Goal: Transaction & Acquisition: Register for event/course

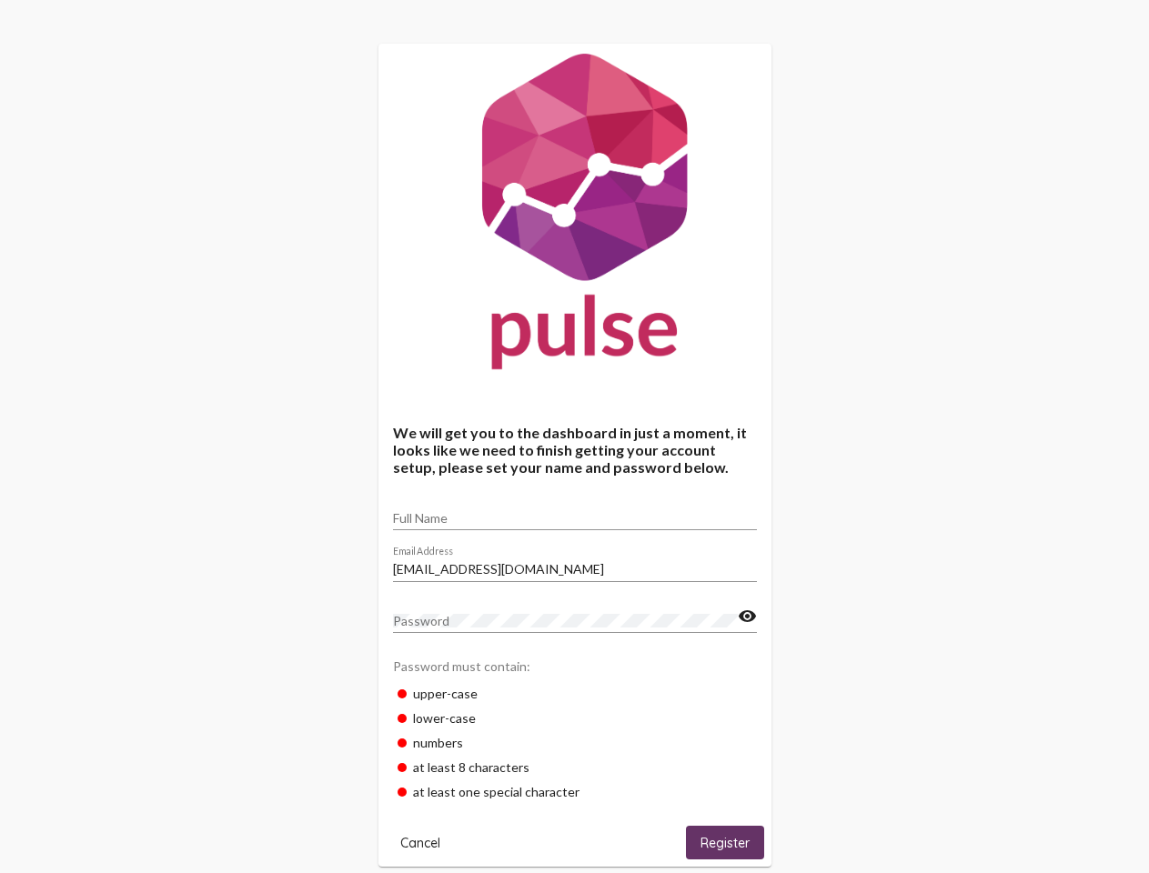
click at [575, 512] on input "Full Name" at bounding box center [575, 518] width 364 height 15
click at [575, 564] on input "[EMAIL_ADDRESS][DOMAIN_NAME]" at bounding box center [575, 569] width 364 height 15
click at [747, 617] on mat-icon "visibility" at bounding box center [747, 617] width 19 height 22
click at [420, 842] on span "Cancel" at bounding box center [420, 843] width 40 height 16
click at [725, 842] on span "Register" at bounding box center [724, 843] width 49 height 16
